Goal: Task Accomplishment & Management: Manage account settings

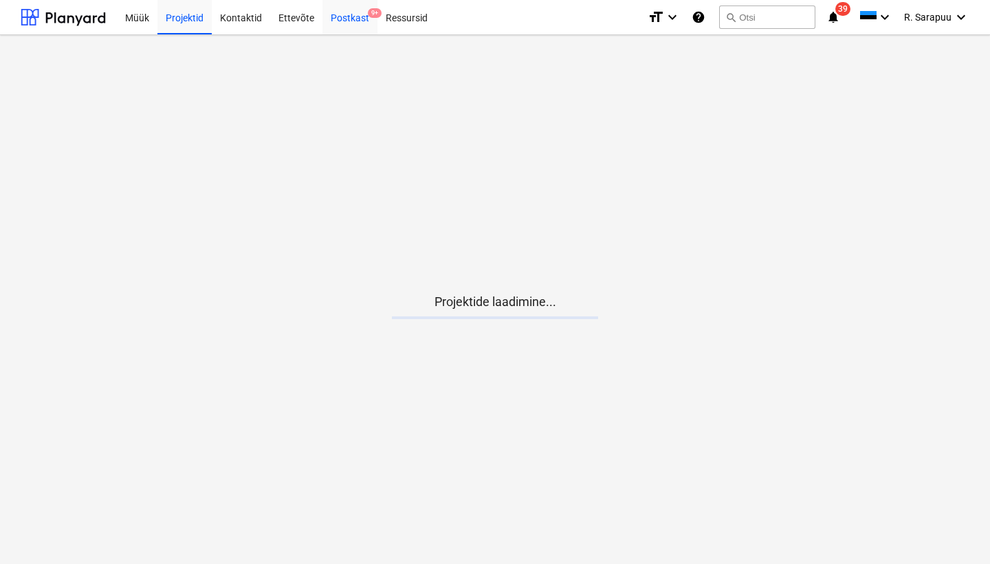
click at [336, 10] on div "Postkast 9+" at bounding box center [350, 16] width 55 height 35
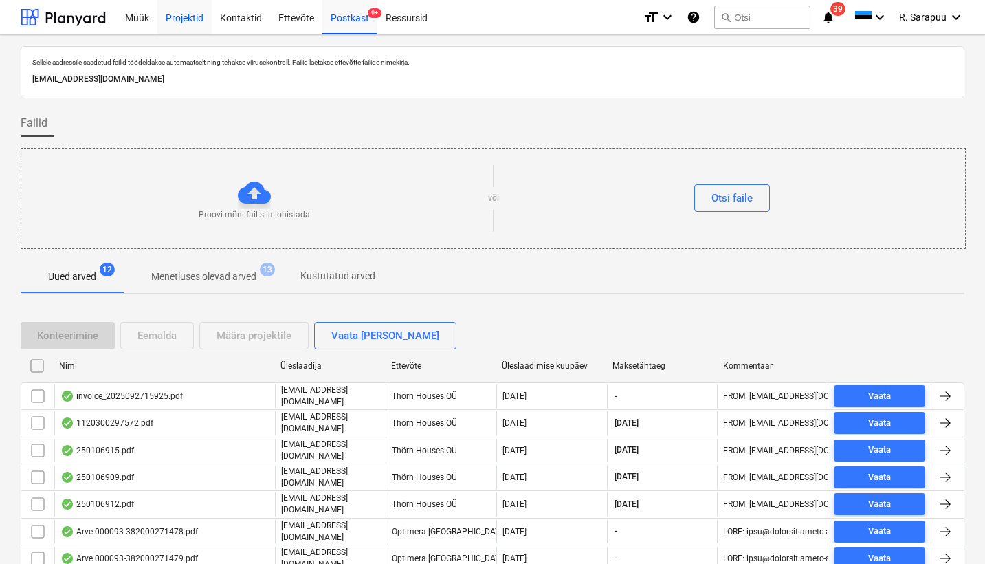
click at [179, 16] on div "Projektid" at bounding box center [184, 16] width 54 height 35
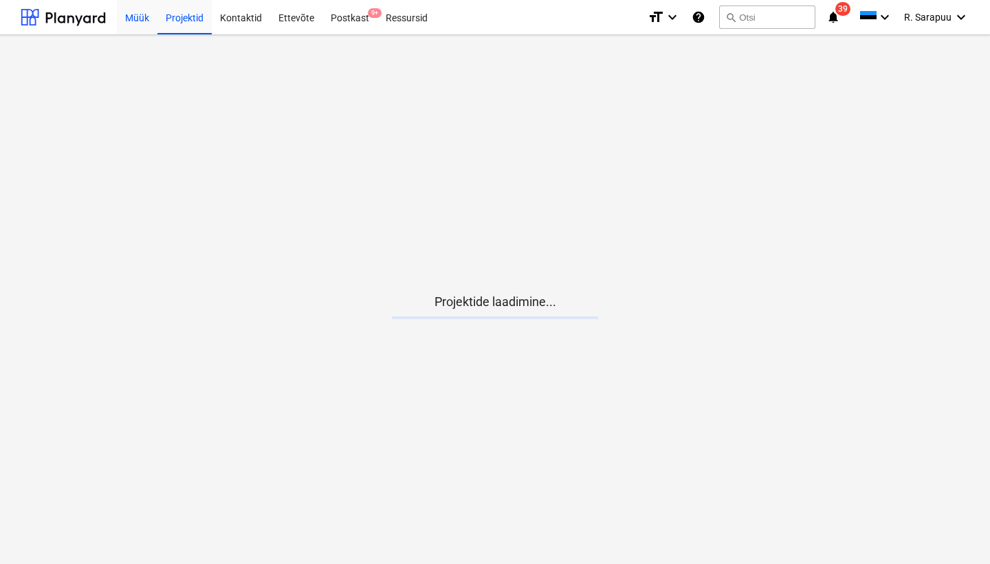
click at [135, 19] on div "Müük" at bounding box center [137, 16] width 41 height 35
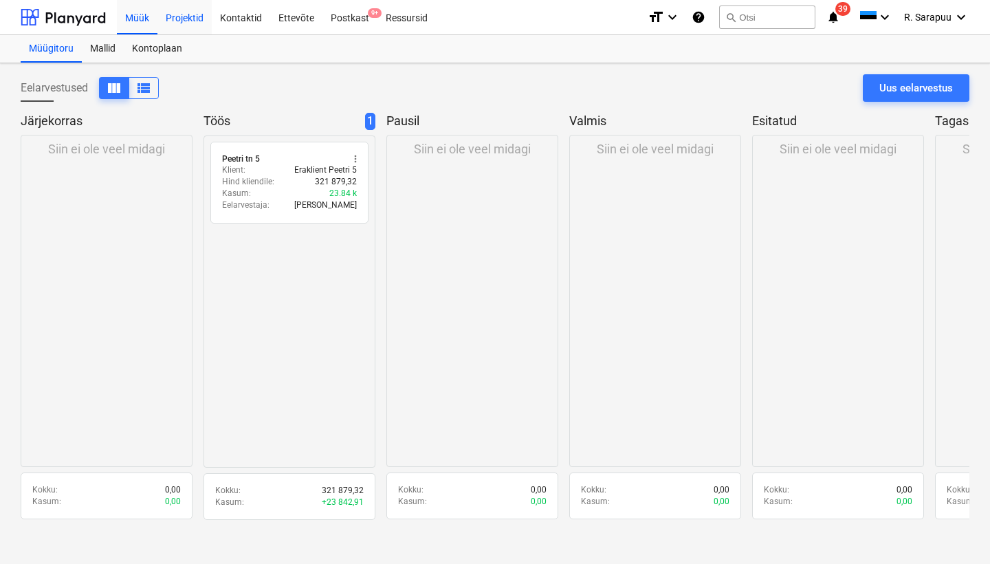
click at [179, 21] on div "Projektid" at bounding box center [184, 16] width 54 height 35
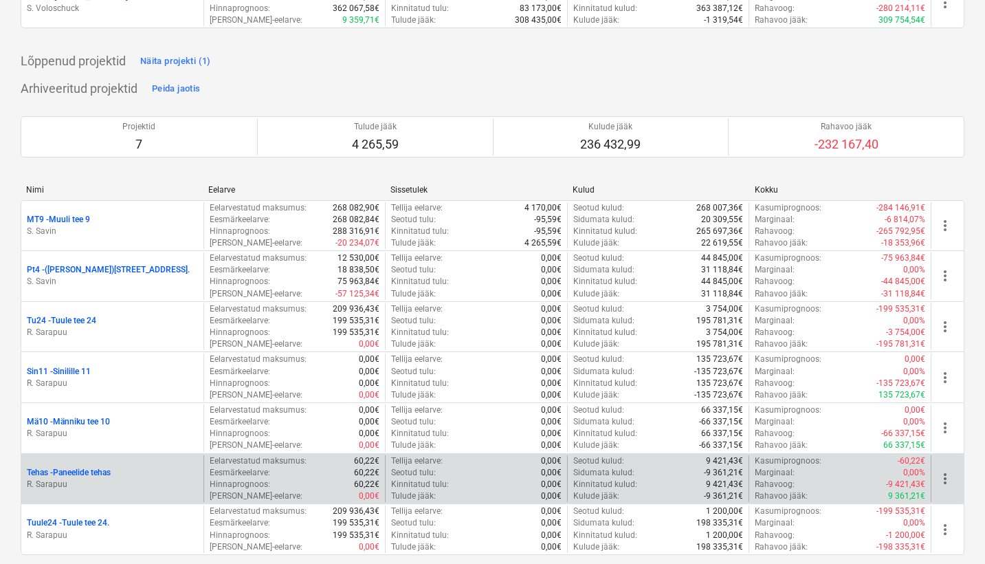
scroll to position [1708, 0]
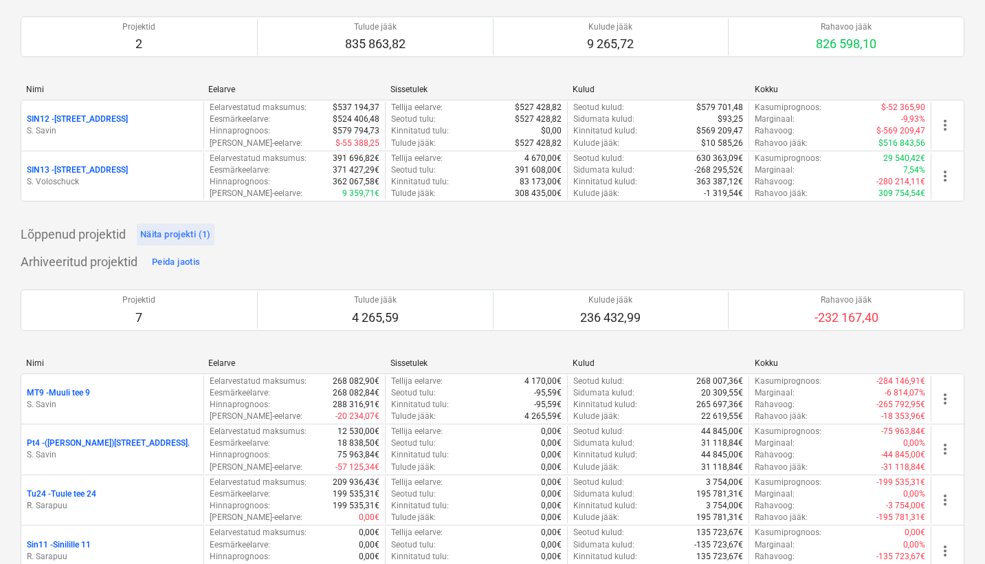
click at [180, 227] on div "Näita projekti (1)" at bounding box center [175, 235] width 71 height 16
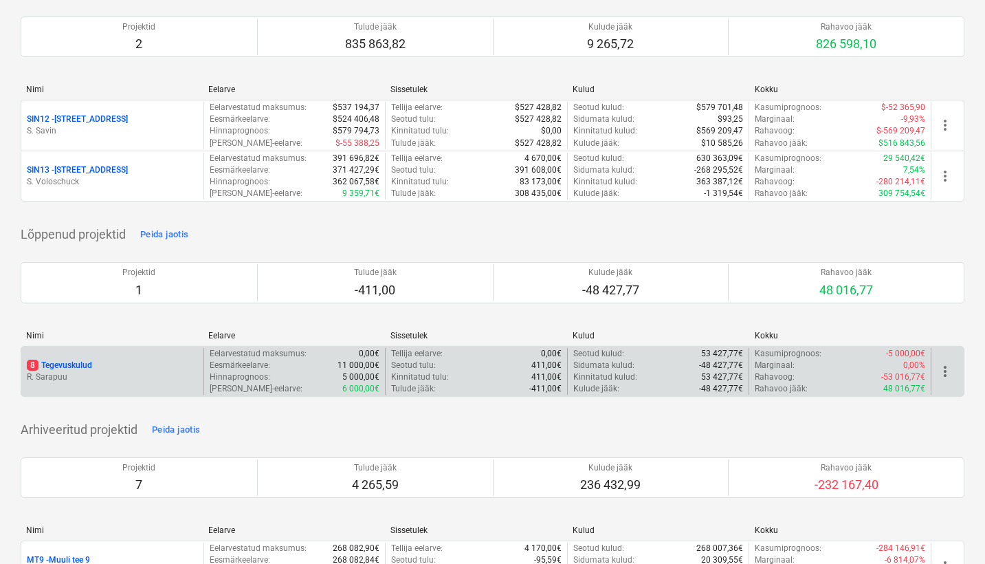
click at [68, 360] on p "8 Tegevuskulud" at bounding box center [59, 366] width 65 height 12
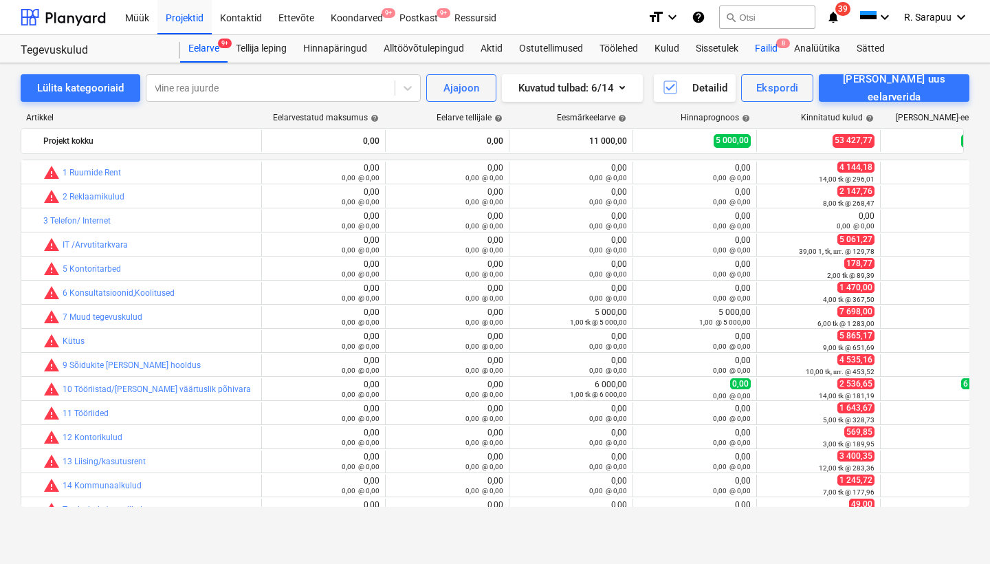
click at [761, 49] on div "Failid 8" at bounding box center [766, 49] width 39 height 28
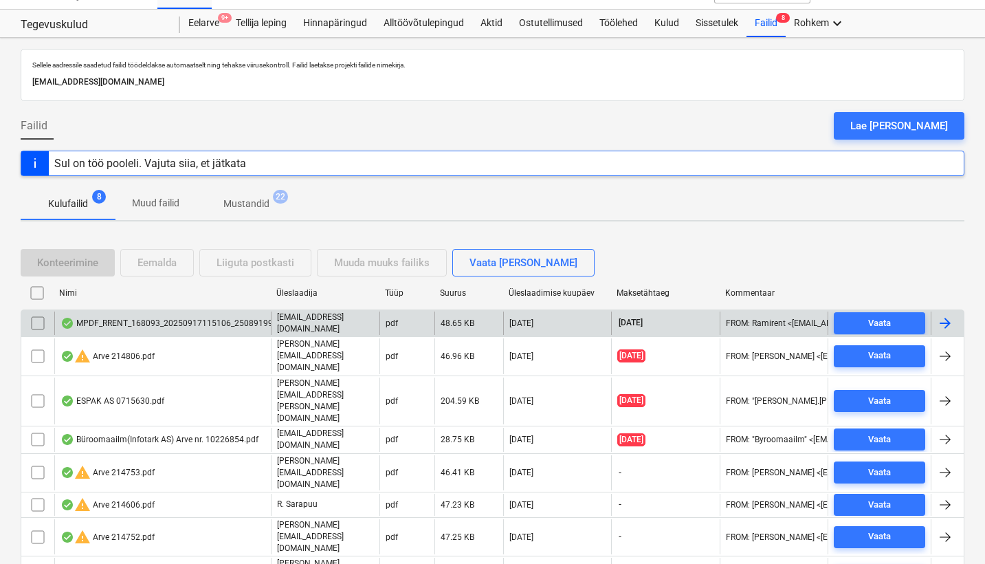
scroll to position [24, 0]
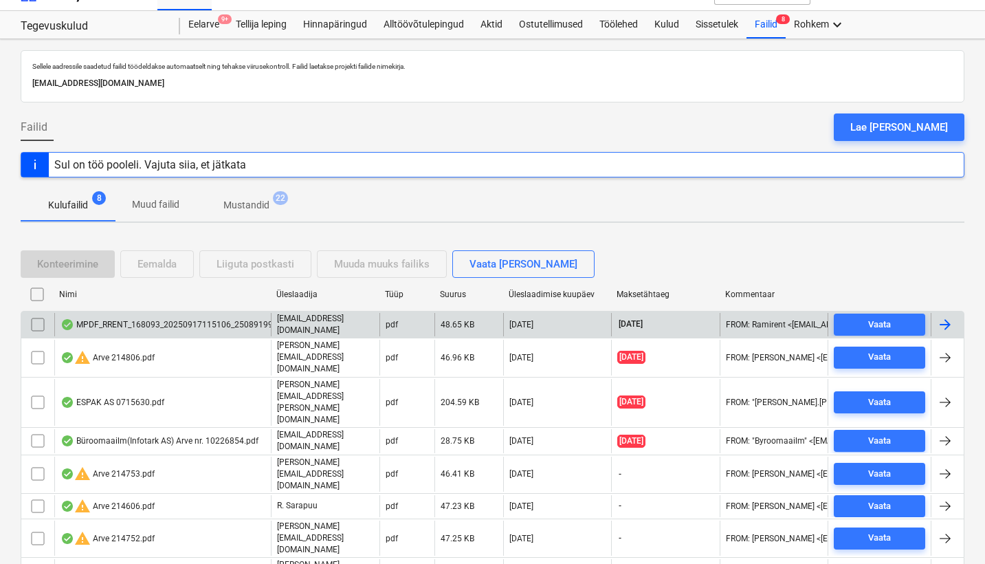
click at [136, 320] on div "MPDF_RRENT_168093_20250917115106_25089199.pdf" at bounding box center [174, 324] width 227 height 11
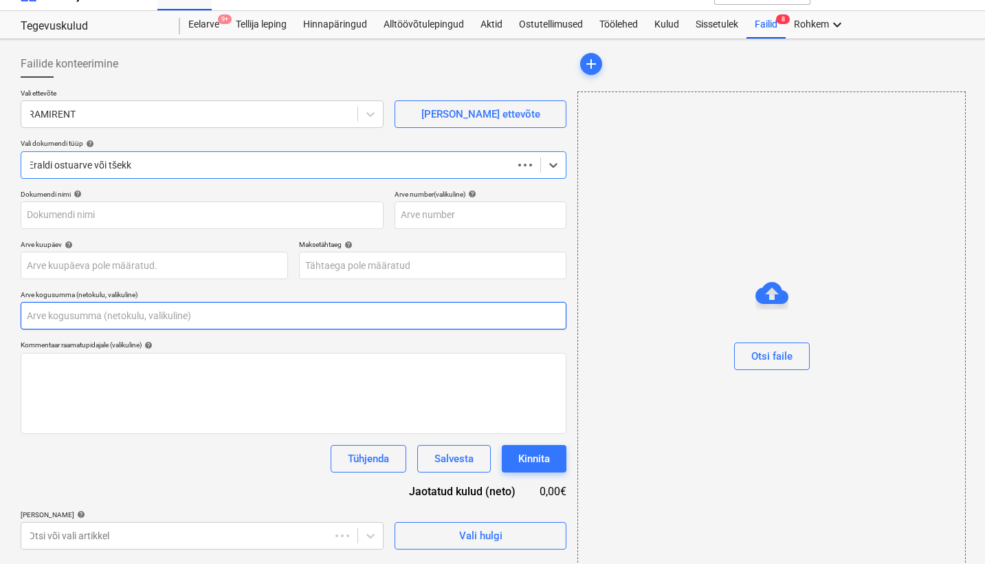
type input "0,00"
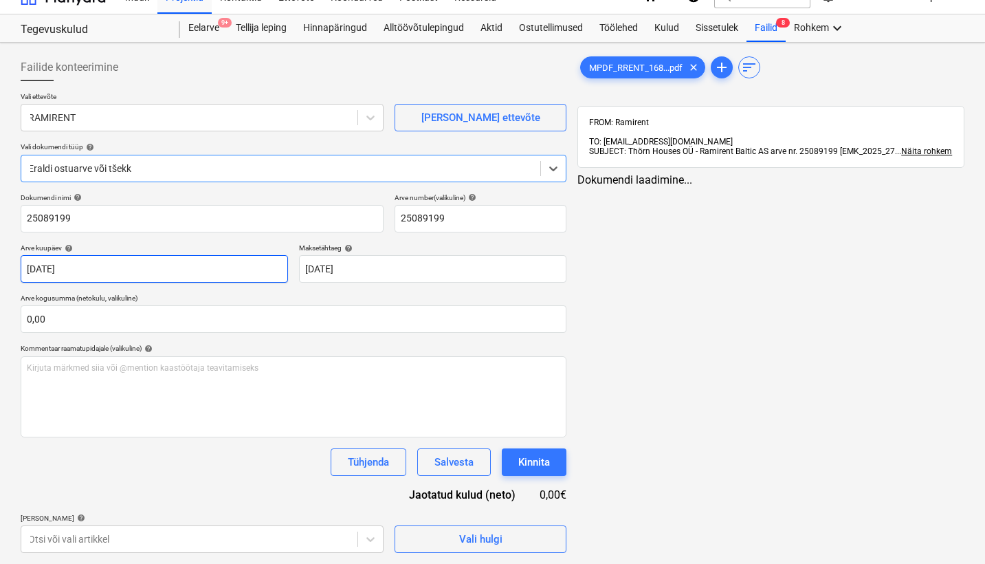
type input "25089199"
type input "[DATE]"
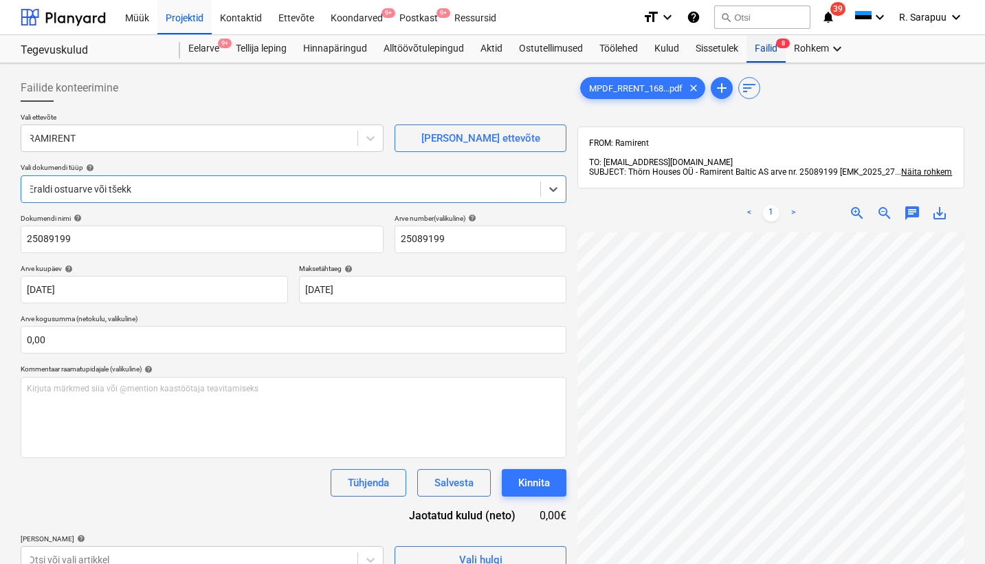
click at [772, 51] on div "Failid 8" at bounding box center [766, 49] width 39 height 28
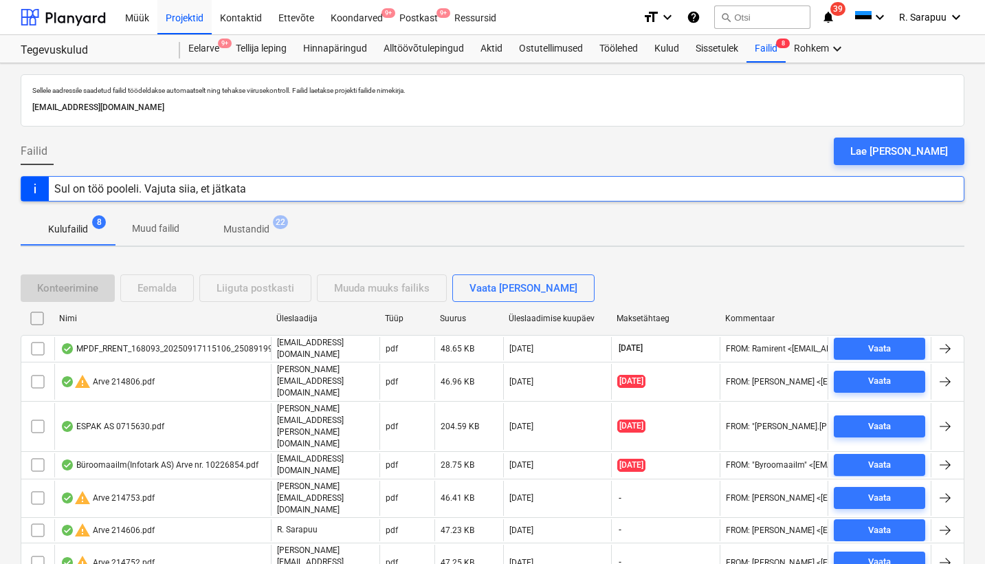
click at [245, 289] on div "Konteerimine Eemalda Liiguta postkasti Muuda muuks failiks Vaata [PERSON_NAME]" at bounding box center [311, 288] width 580 height 28
click at [155, 285] on div "Konteerimine Eemalda Liiguta postkasti Muuda muuks failiks Vaata [PERSON_NAME]" at bounding box center [311, 288] width 580 height 28
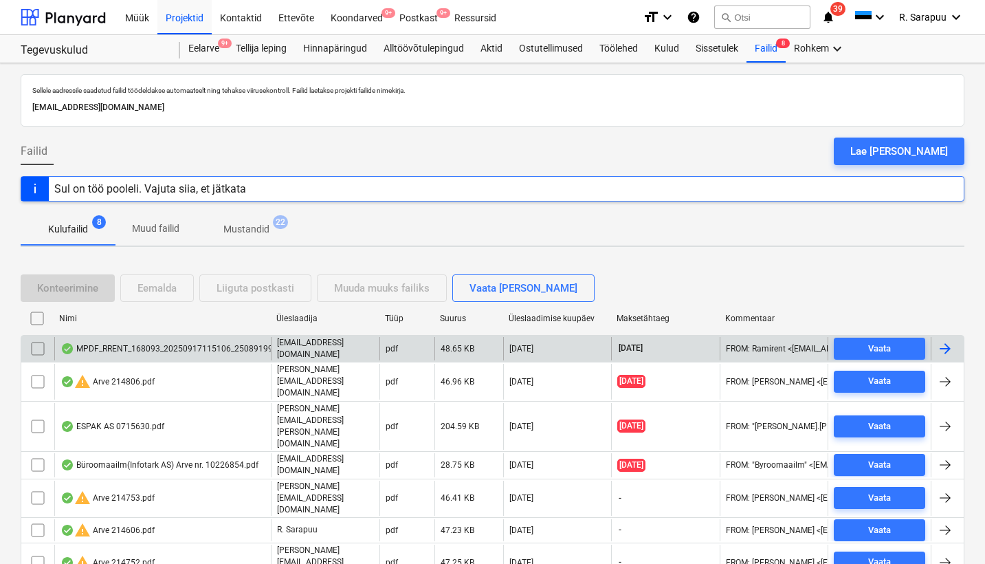
click at [42, 350] on input "checkbox" at bounding box center [38, 349] width 22 height 22
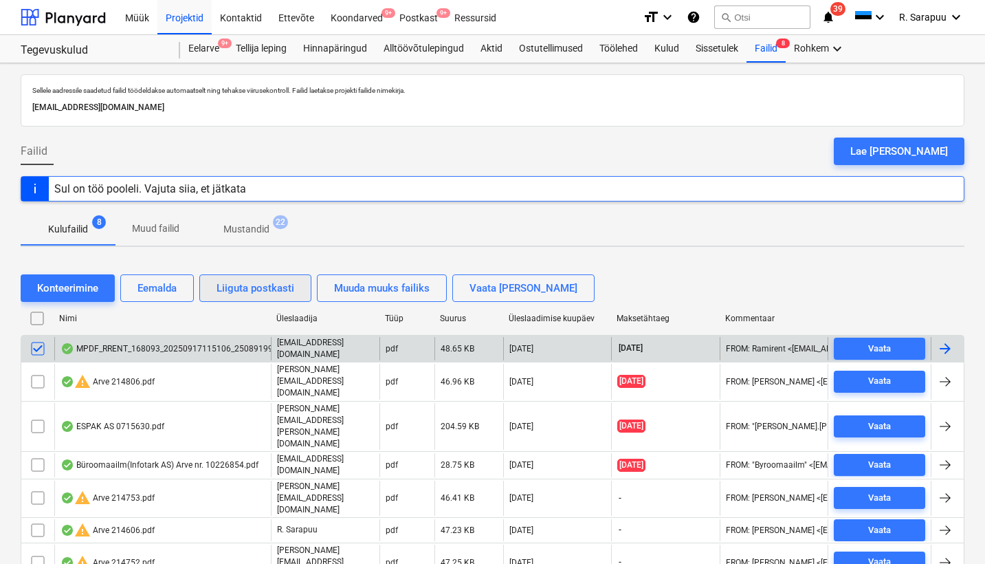
click at [224, 286] on div "Liiguta postkasti" at bounding box center [256, 288] width 78 height 18
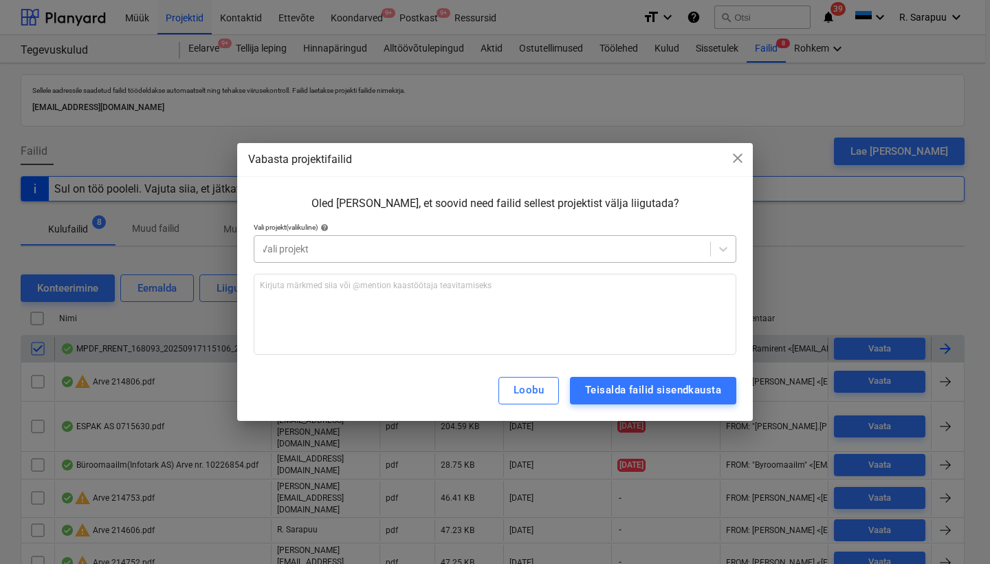
click at [389, 248] on div at bounding box center [482, 249] width 442 height 14
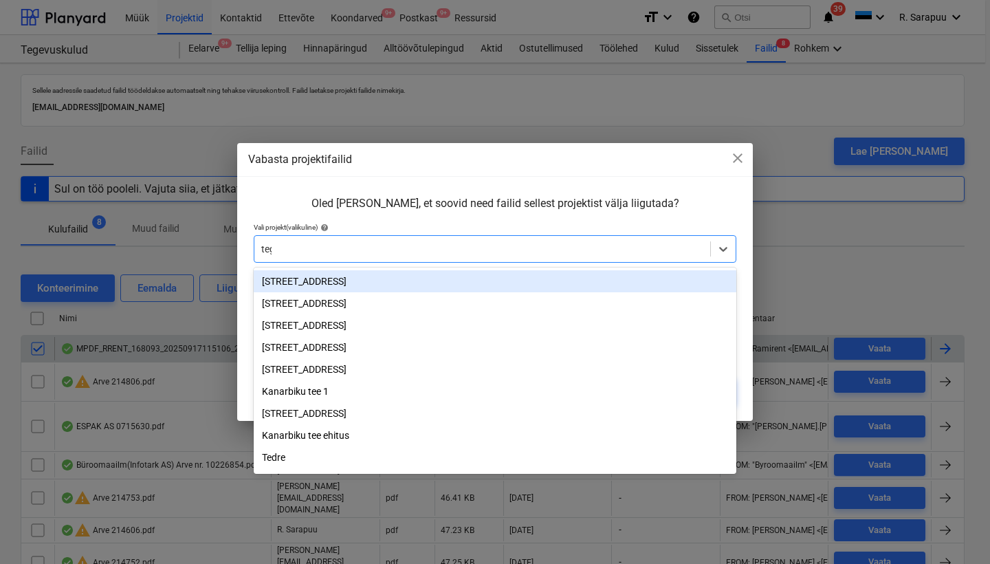
type input "tege"
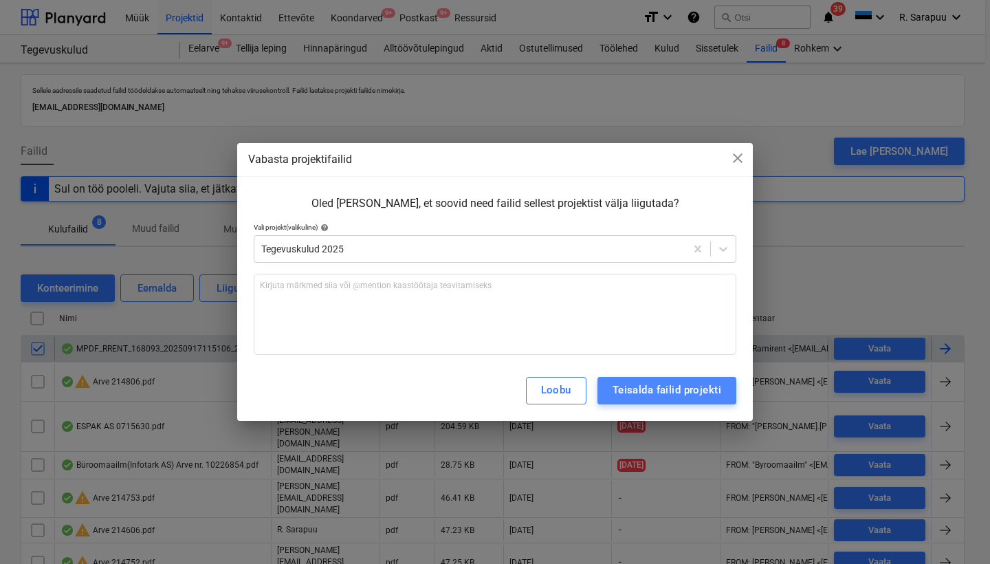
click at [704, 396] on div "Teisalda failid projekti" at bounding box center [667, 390] width 109 height 18
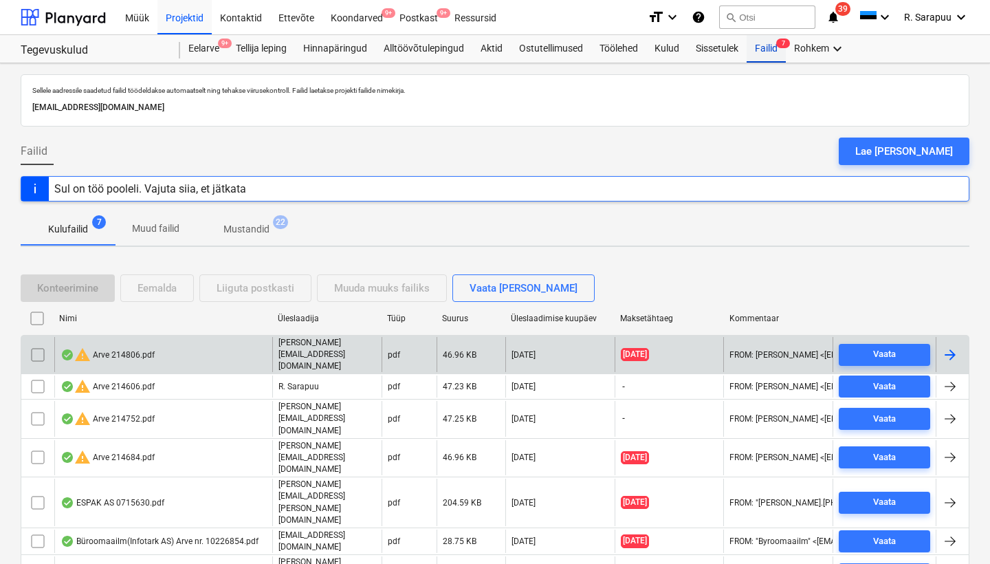
click at [772, 49] on div "Failid 7" at bounding box center [766, 49] width 39 height 28
click at [673, 46] on div "Kulud" at bounding box center [666, 49] width 41 height 28
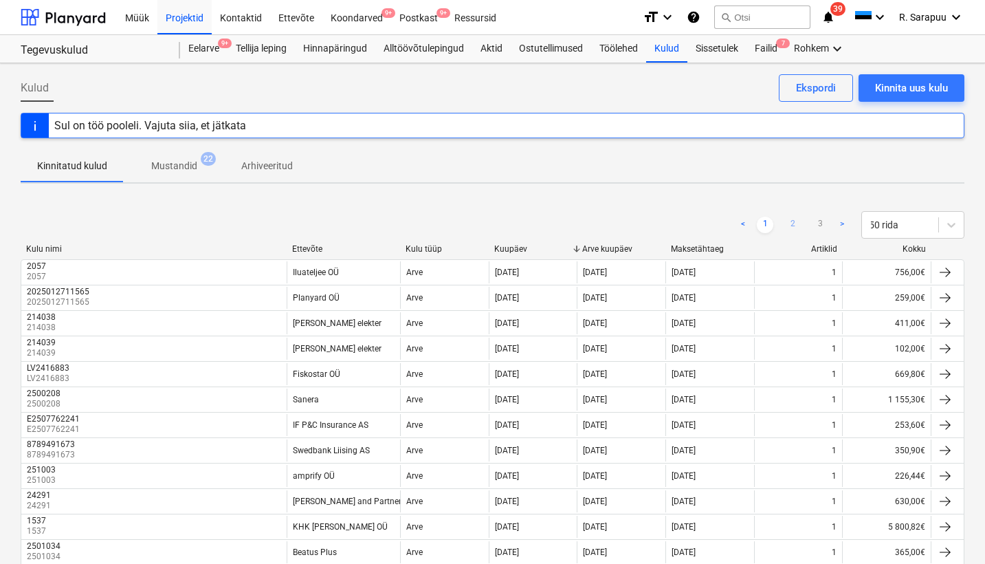
click at [796, 228] on link "2" at bounding box center [793, 225] width 17 height 17
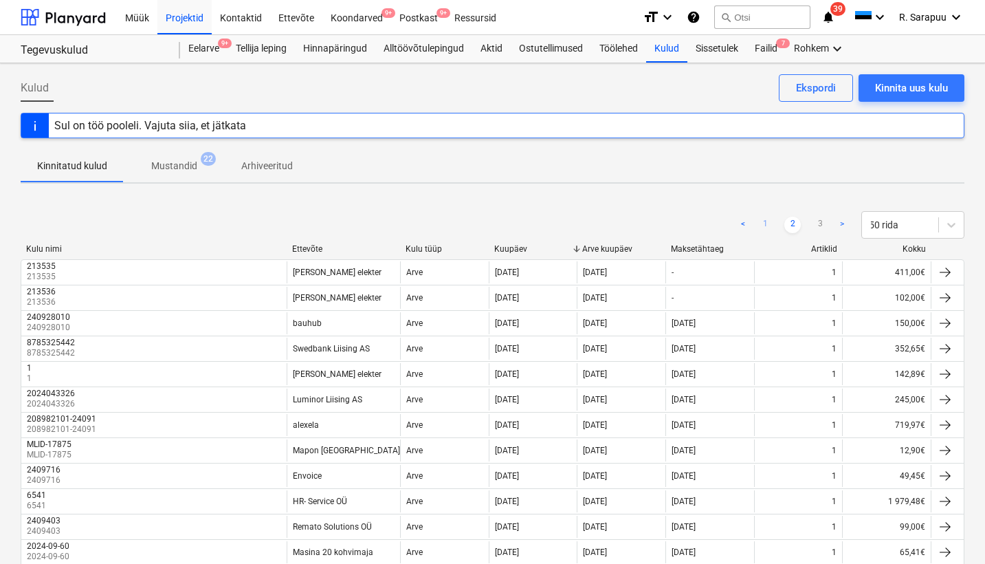
click at [764, 228] on link "1" at bounding box center [765, 225] width 17 height 17
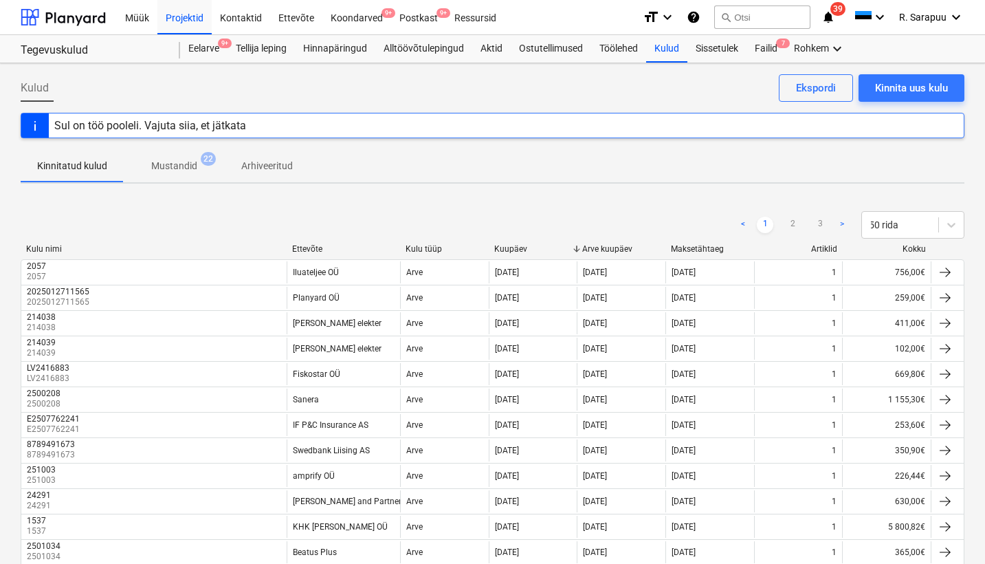
click at [318, 249] on div "Ettevõte" at bounding box center [343, 249] width 102 height 10
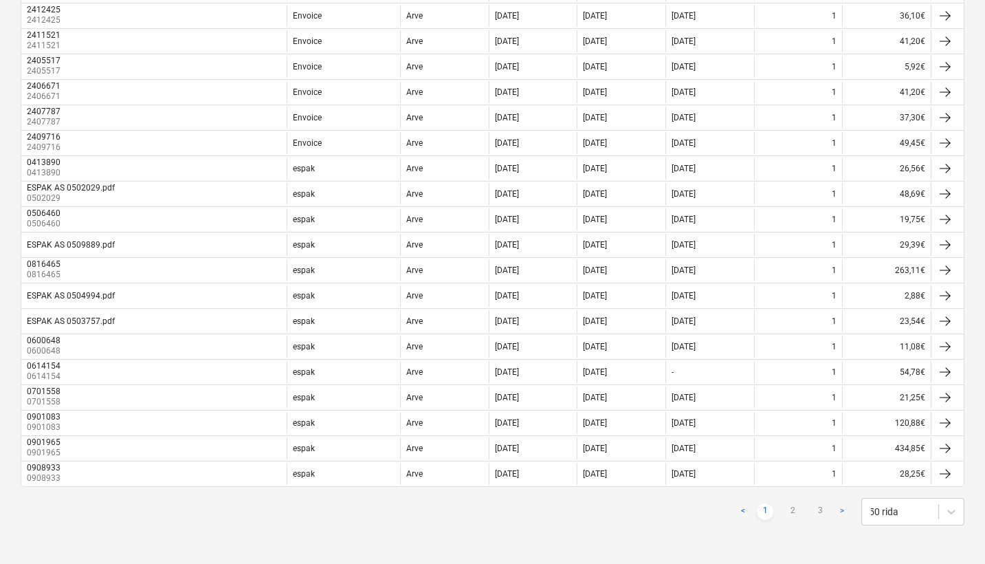
scroll to position [1045, 0]
click at [798, 511] on link "2" at bounding box center [793, 511] width 17 height 17
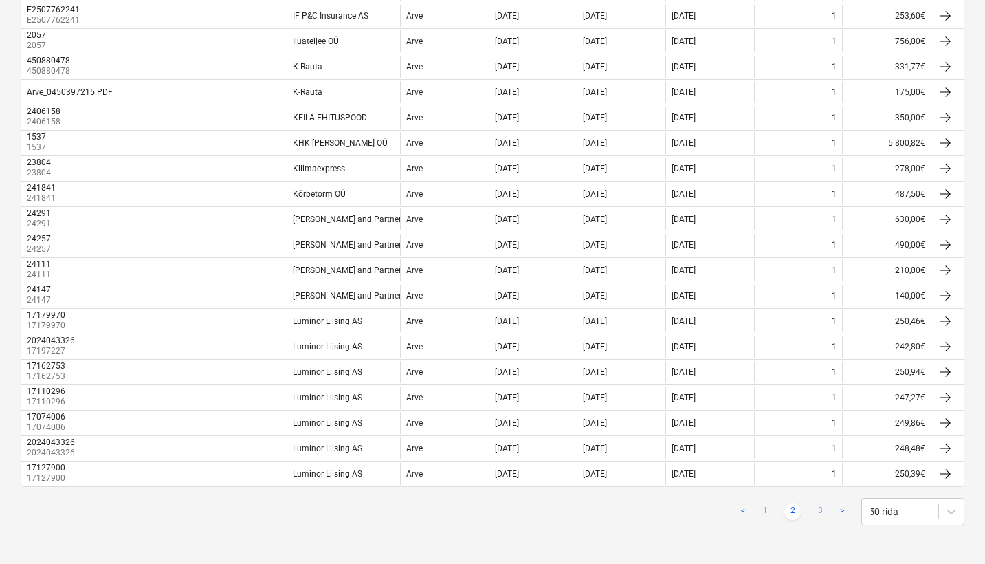
click at [819, 513] on link "3" at bounding box center [820, 511] width 17 height 17
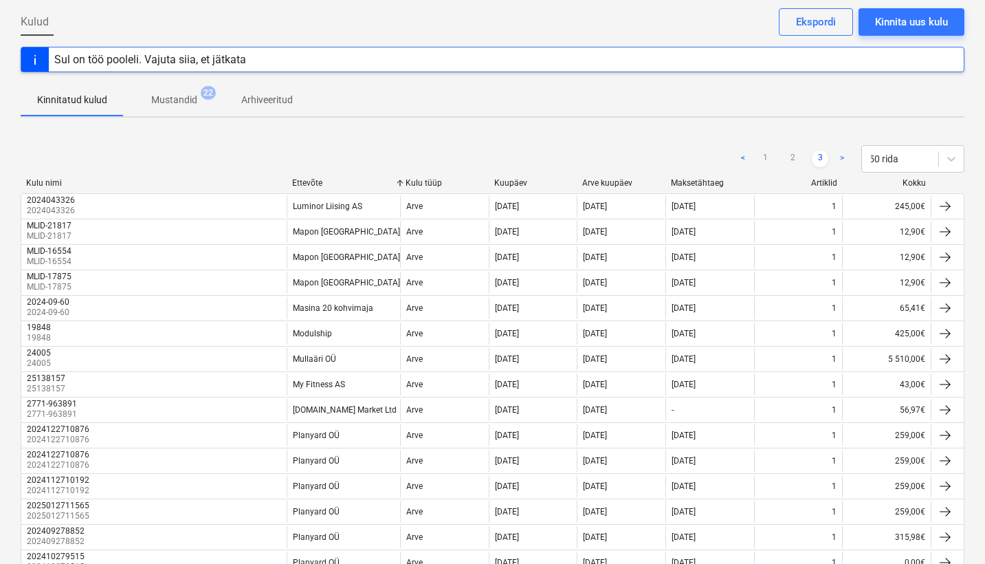
scroll to position [62, 0]
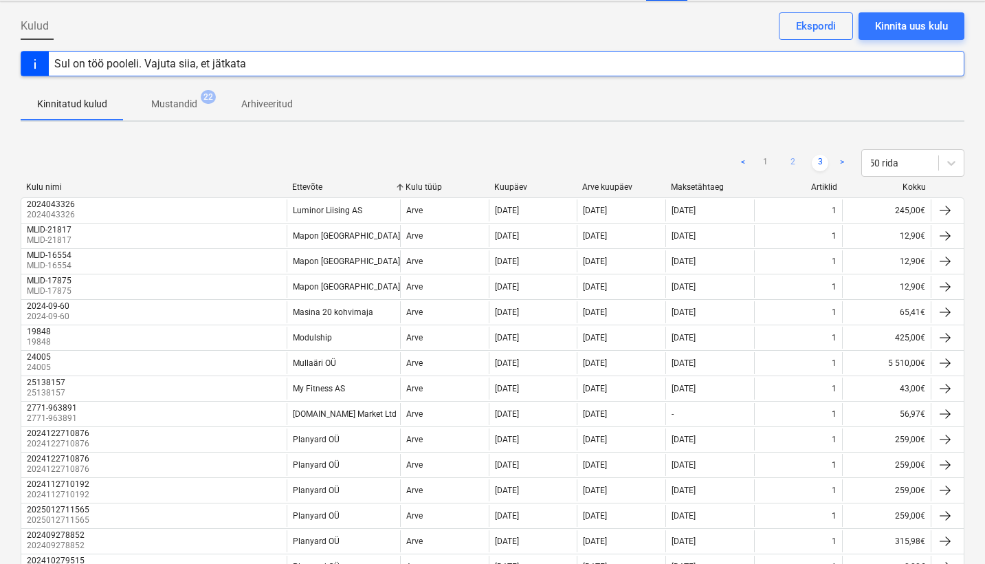
click at [790, 162] on link "2" at bounding box center [793, 163] width 17 height 17
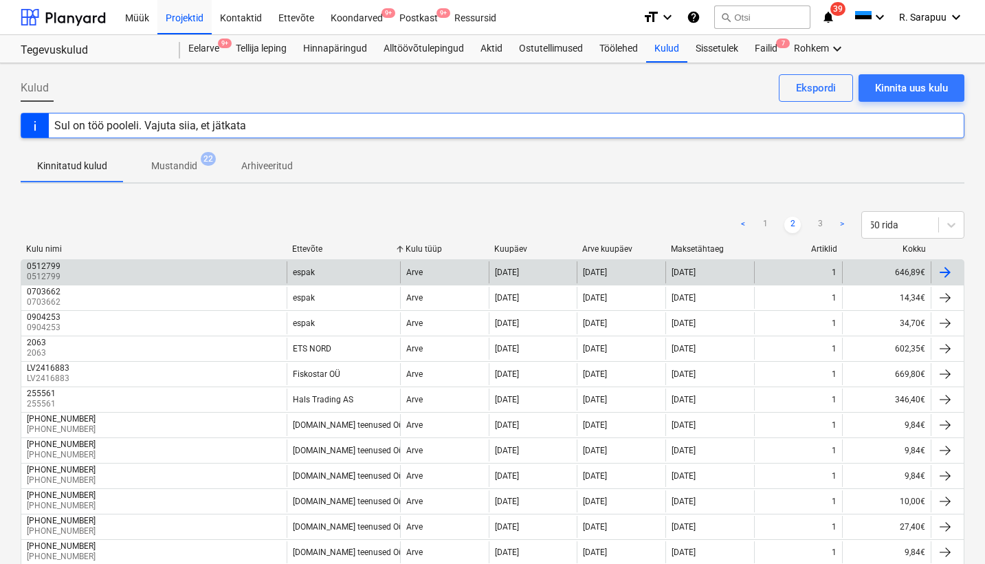
scroll to position [0, 0]
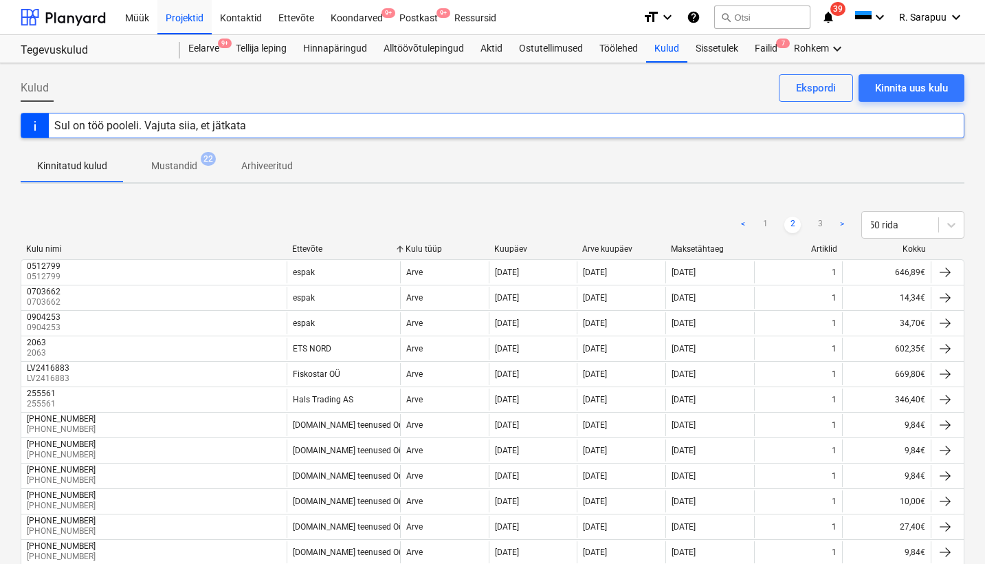
click at [511, 248] on div "Kuupäev" at bounding box center [533, 249] width 78 height 10
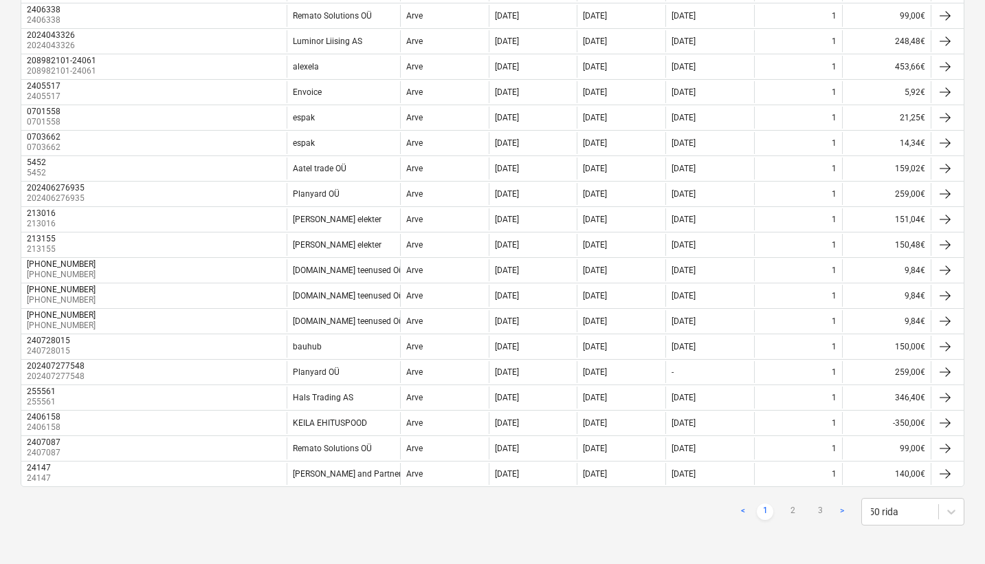
scroll to position [1045, 0]
click at [796, 507] on link "2" at bounding box center [793, 511] width 17 height 17
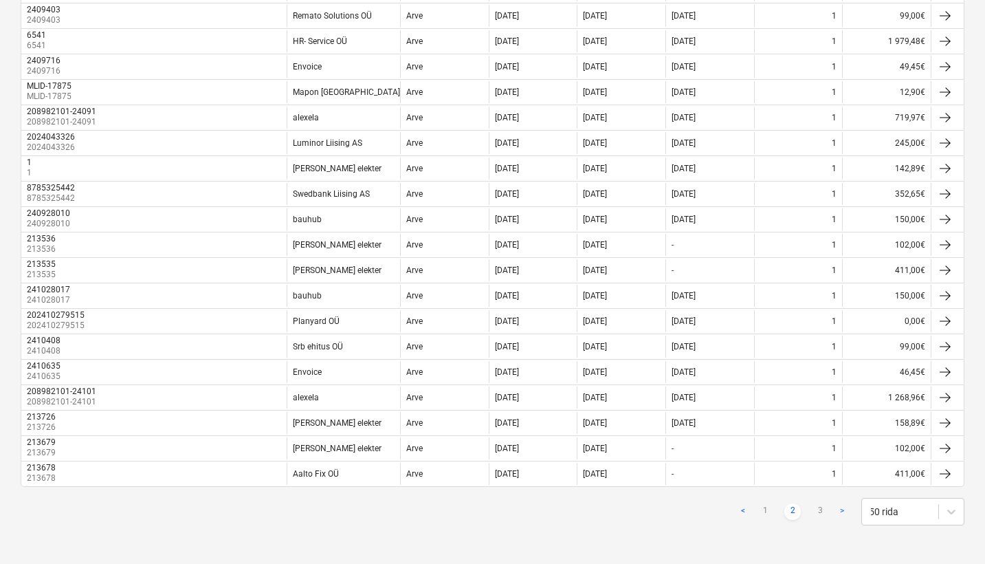
click at [792, 511] on link "2" at bounding box center [793, 511] width 17 height 17
click at [820, 511] on link "3" at bounding box center [820, 511] width 17 height 17
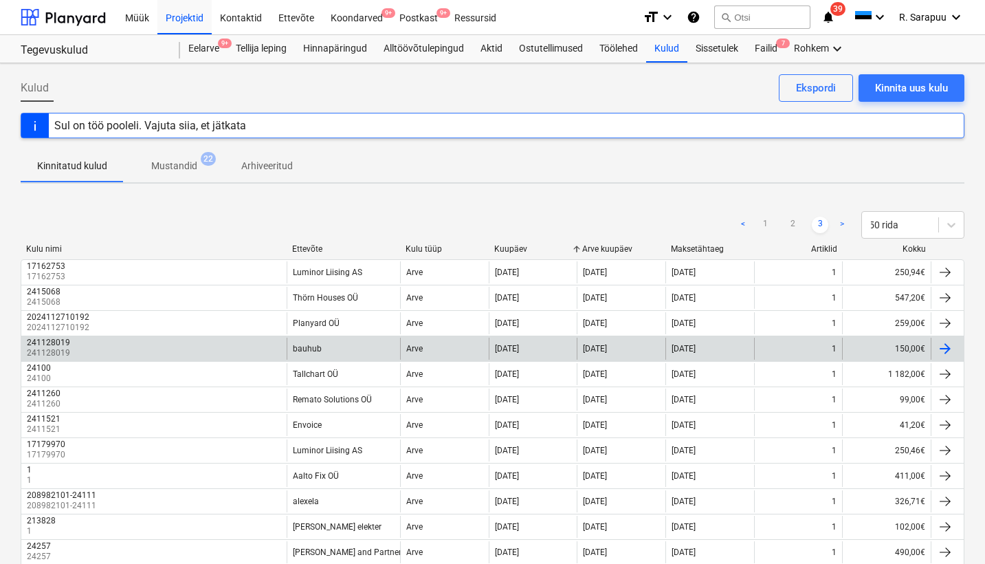
scroll to position [0, 0]
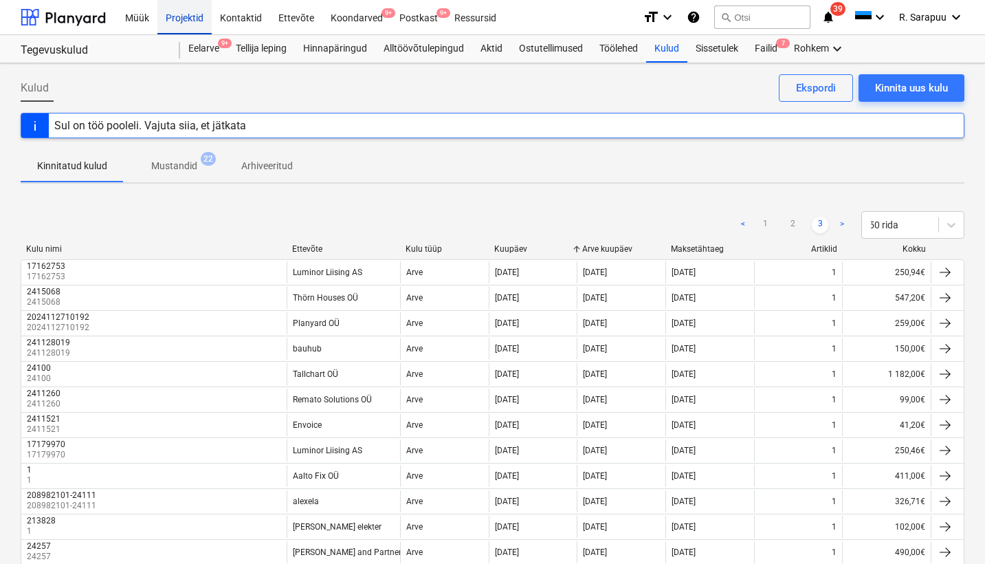
click at [180, 22] on div "Projektid" at bounding box center [184, 16] width 54 height 35
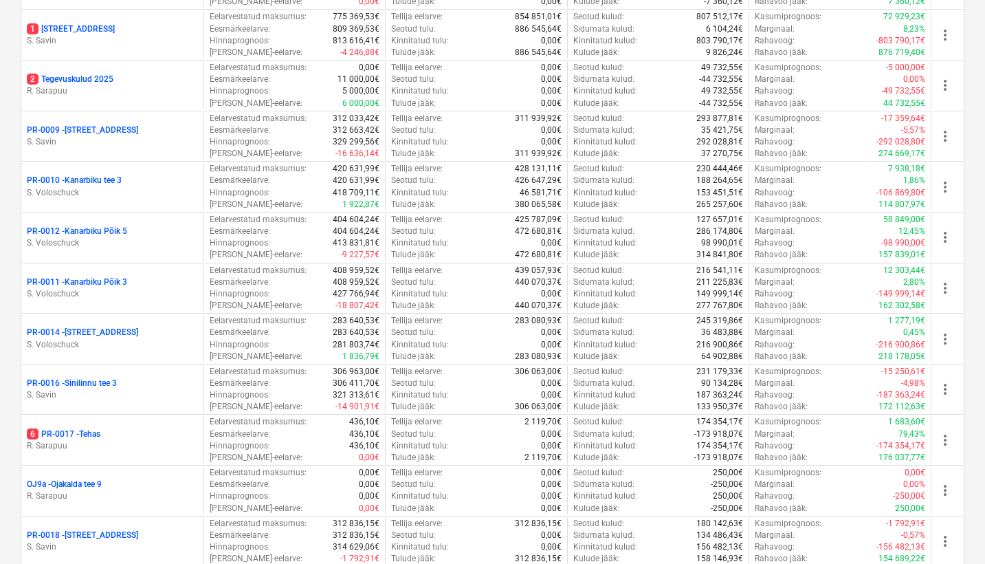
scroll to position [620, 0]
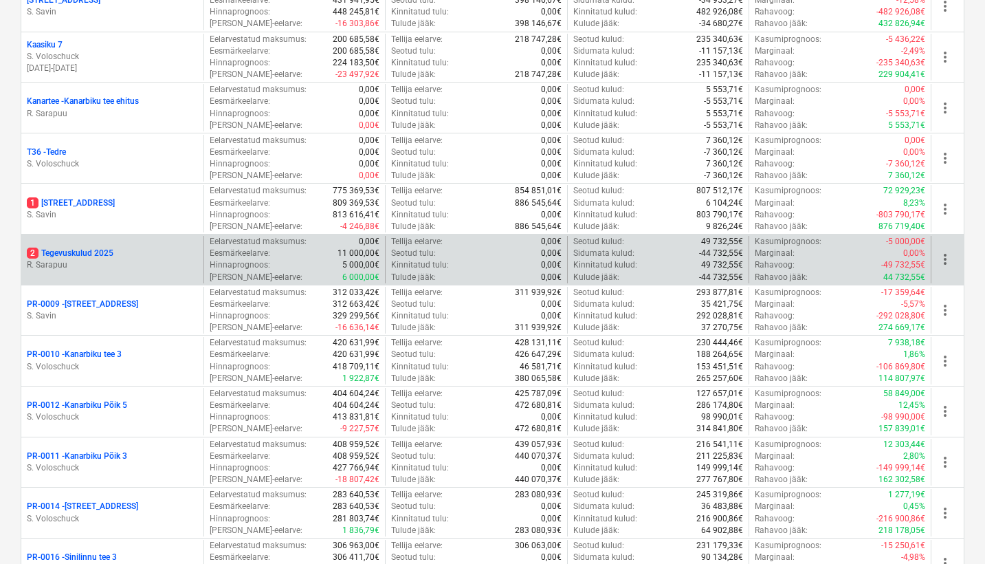
click at [96, 248] on p "2 Tegevuskulud 2025" at bounding box center [70, 254] width 87 height 12
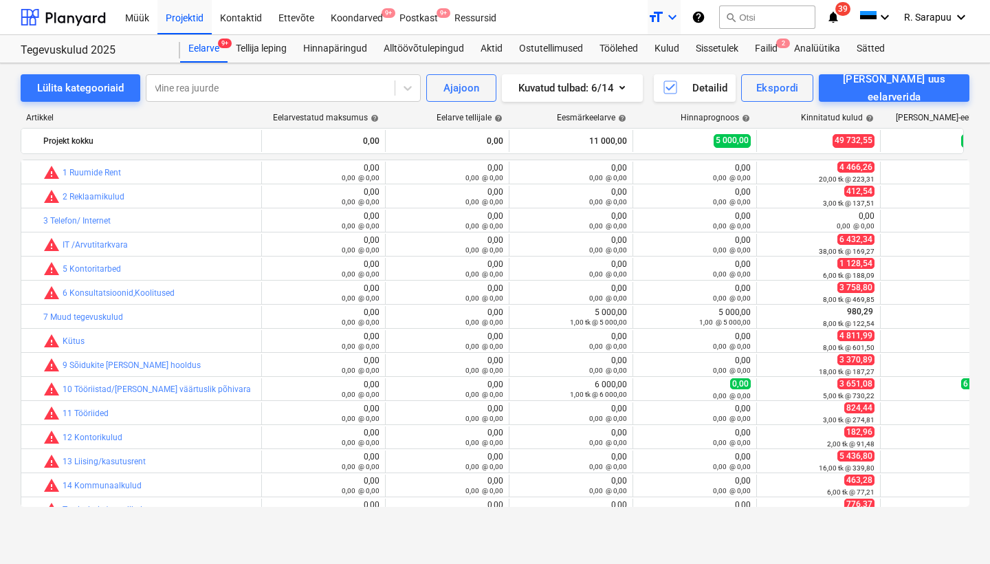
click at [678, 33] on div "format_size keyboard_arrow_down" at bounding box center [664, 17] width 33 height 34
click at [690, 40] on div at bounding box center [495, 282] width 990 height 564
click at [676, 52] on div "Kulud" at bounding box center [666, 49] width 41 height 28
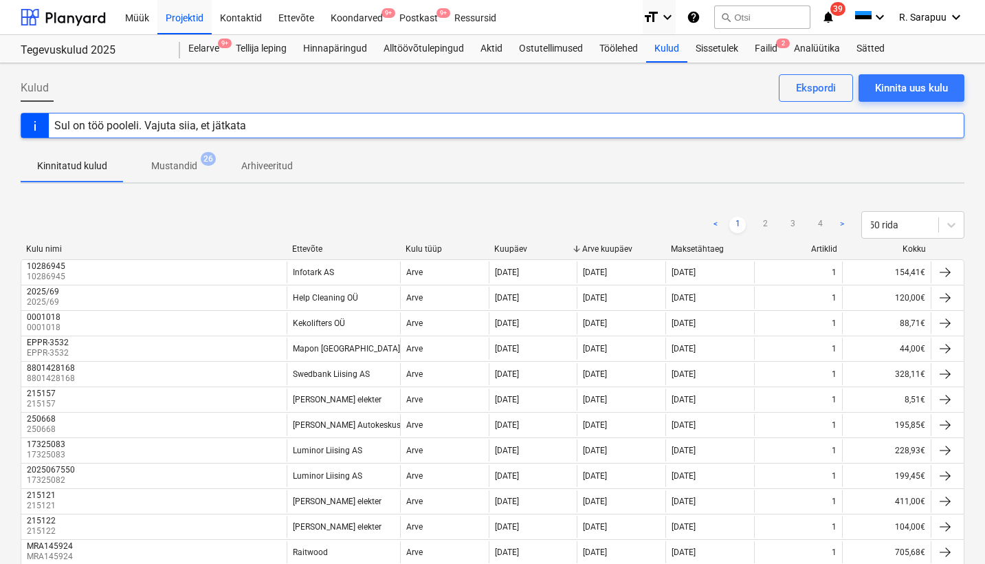
click at [309, 250] on div "Ettevõte" at bounding box center [343, 249] width 102 height 10
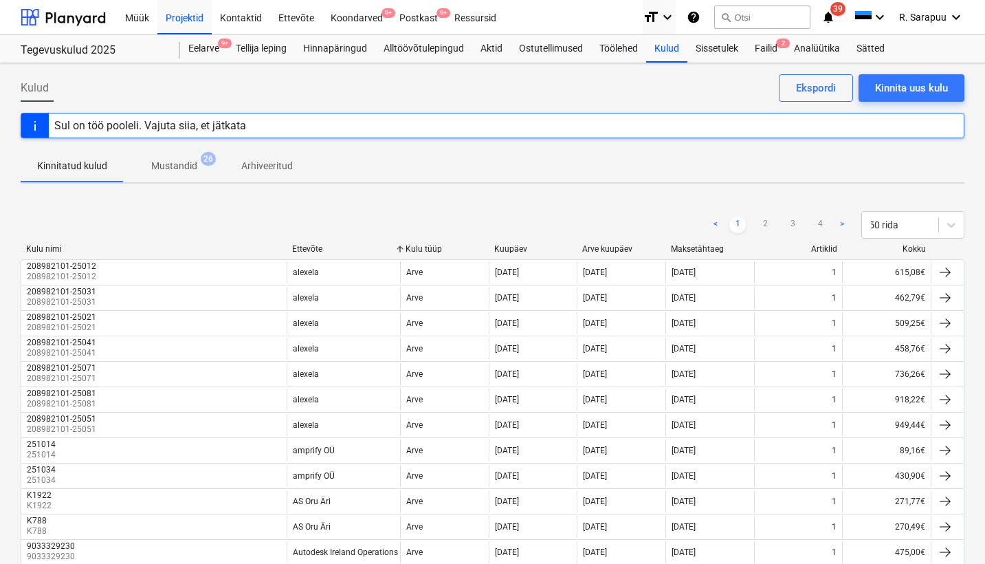
click at [523, 245] on div "Kuupäev" at bounding box center [533, 249] width 78 height 10
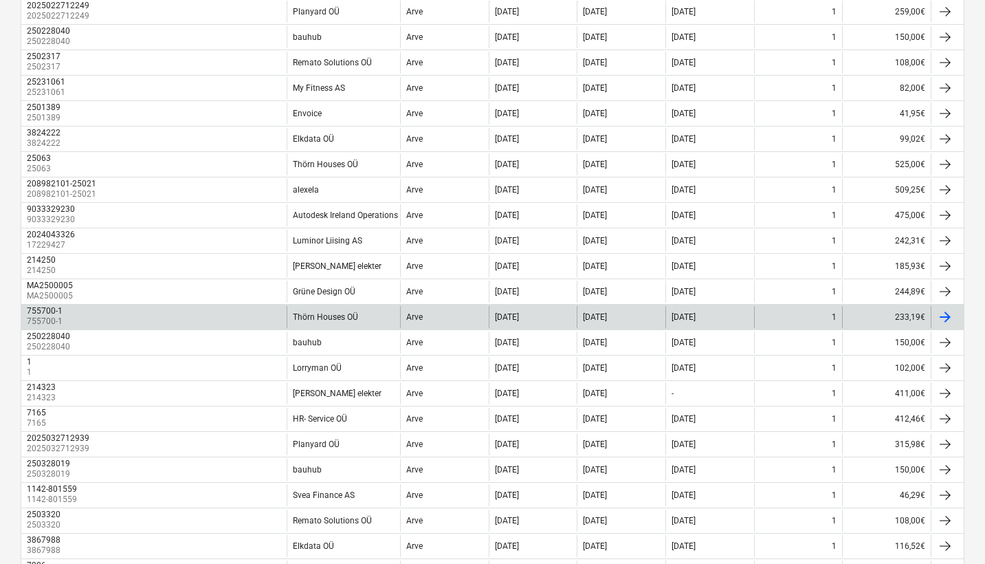
scroll to position [1005, 0]
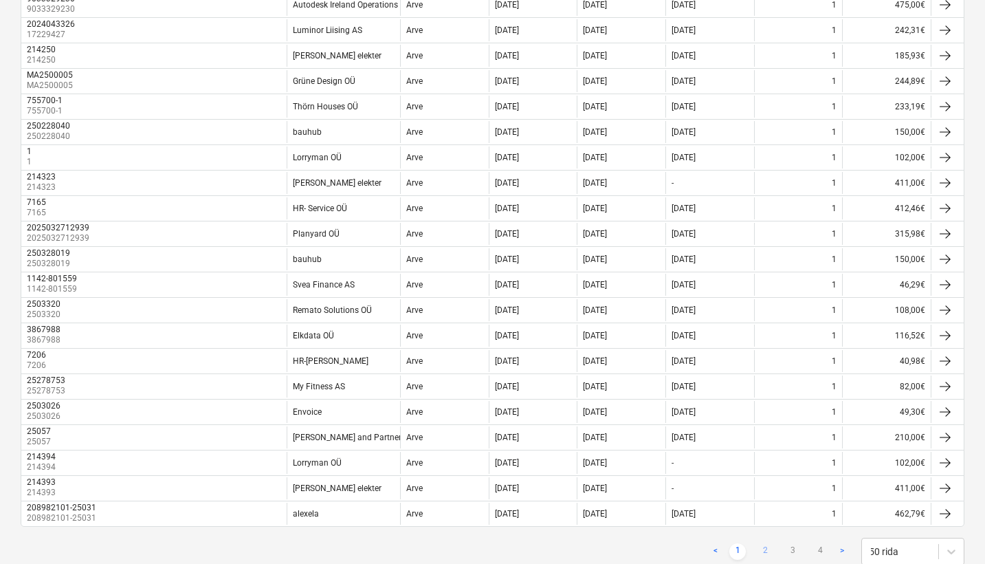
click at [767, 549] on link "2" at bounding box center [765, 551] width 17 height 17
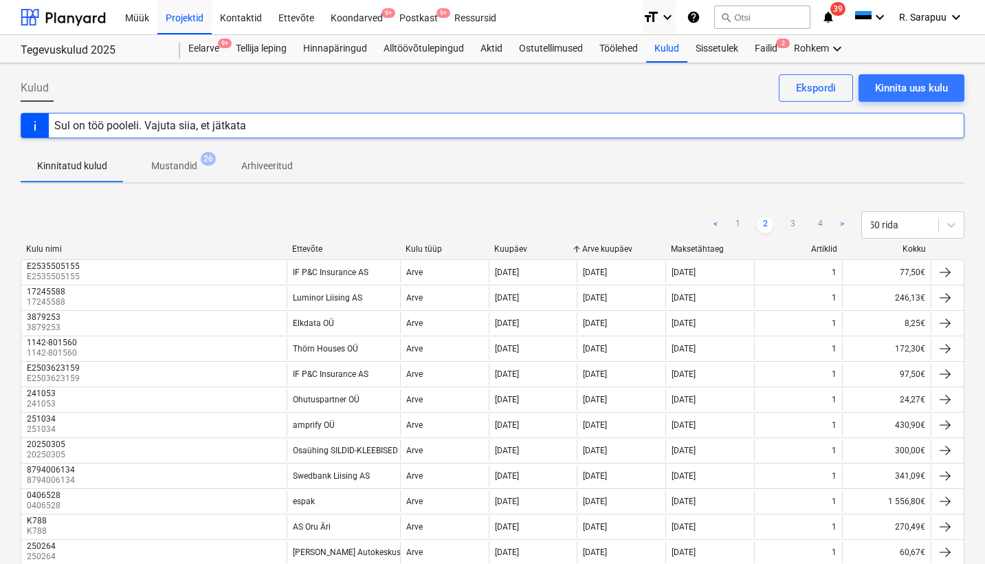
scroll to position [0, 0]
click at [182, 1] on div "Projektid" at bounding box center [184, 16] width 54 height 35
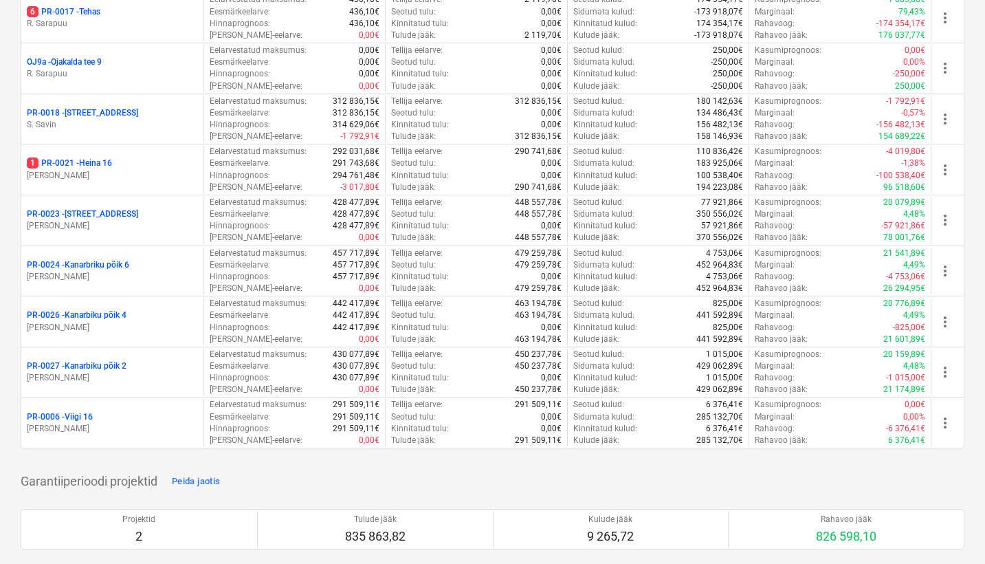
scroll to position [1216, 0]
